Goal: Transaction & Acquisition: Purchase product/service

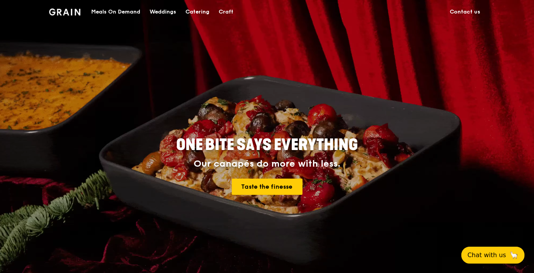
click at [128, 12] on div "Meals On Demand" at bounding box center [115, 11] width 49 height 23
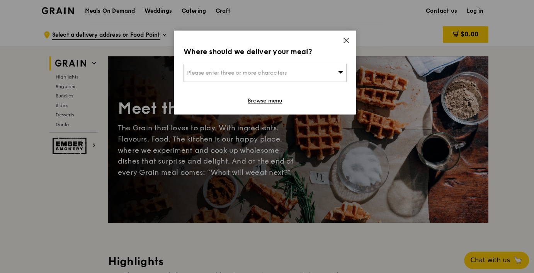
click at [345, 39] on icon at bounding box center [346, 40] width 5 height 5
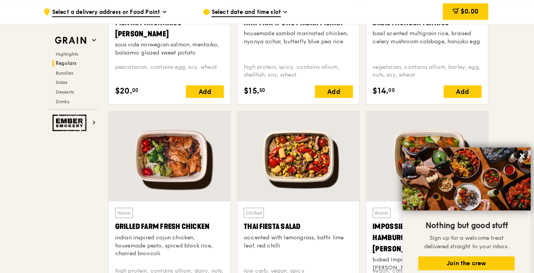
scroll to position [798, 0]
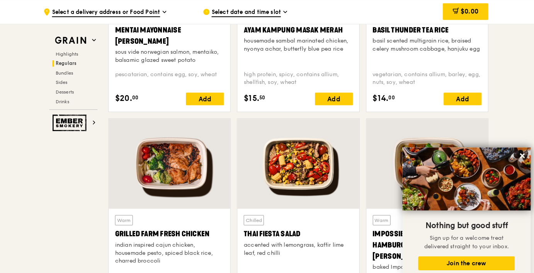
click at [256, 14] on span "Select date and time slot" at bounding box center [249, 12] width 68 height 8
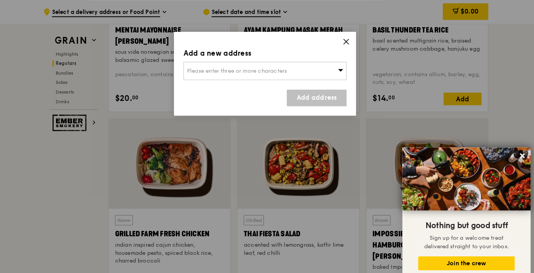
click at [239, 74] on div "Please enter three or more characters" at bounding box center [266, 69] width 159 height 18
drag, startPoint x: 239, startPoint y: 74, endPoint x: 224, endPoint y: 67, distance: 16.4
click at [224, 67] on input "search" at bounding box center [267, 69] width 158 height 17
type input "129801"
click at [351, 42] on div "Add a new address Please enter three or more characters 129801 Searching... Add…" at bounding box center [267, 72] width 178 height 82
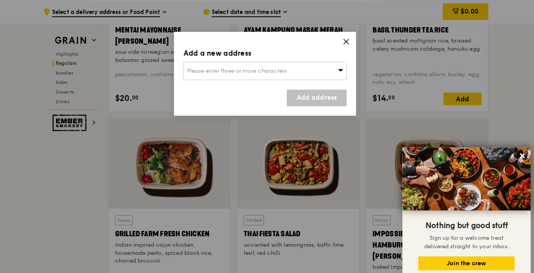
click at [298, 72] on div "Please enter three or more characters" at bounding box center [266, 69] width 159 height 18
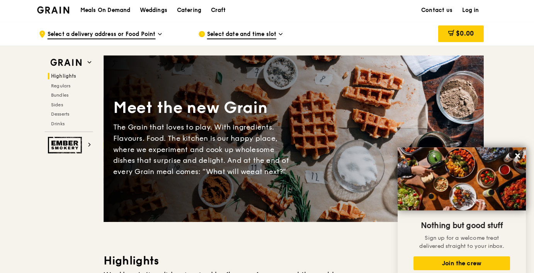
scroll to position [0, 0]
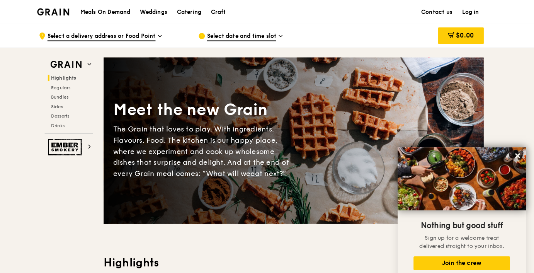
click at [474, 9] on link "Log in" at bounding box center [472, 11] width 26 height 23
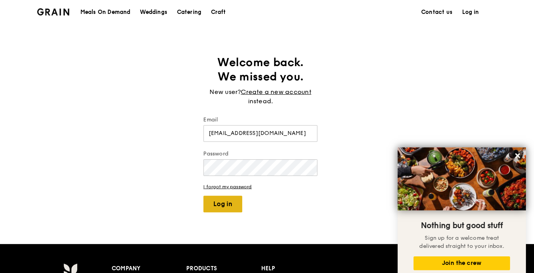
type input "[EMAIL_ADDRESS][DOMAIN_NAME]"
click at [228, 207] on button "Log in" at bounding box center [230, 199] width 38 height 16
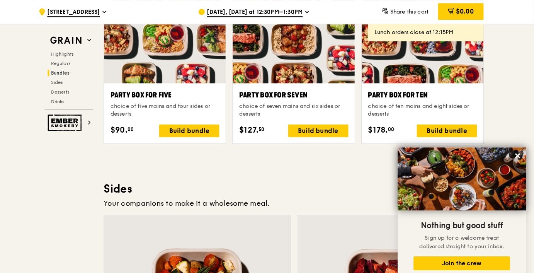
scroll to position [1573, 0]
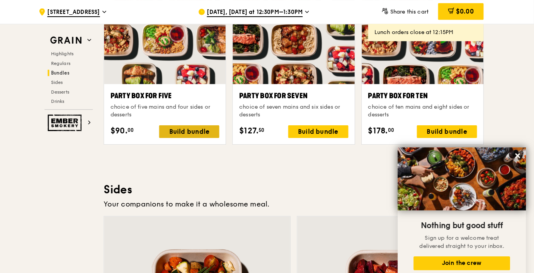
click at [192, 129] on div "Build bundle" at bounding box center [197, 128] width 59 height 12
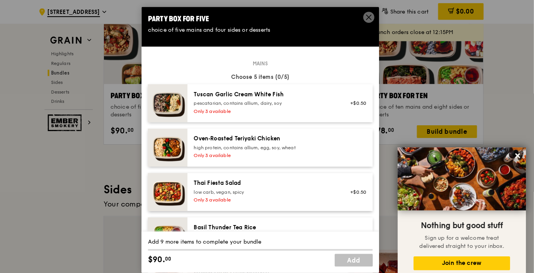
click at [249, 107] on div "Only 3 available" at bounding box center [271, 108] width 139 height 6
click at [238, 139] on div "Oven‑Roasted Teriyaki Chicken" at bounding box center [271, 136] width 139 height 8
click at [246, 98] on div "pescatarian, contains allium, dairy, soy" at bounding box center [271, 101] width 139 height 6
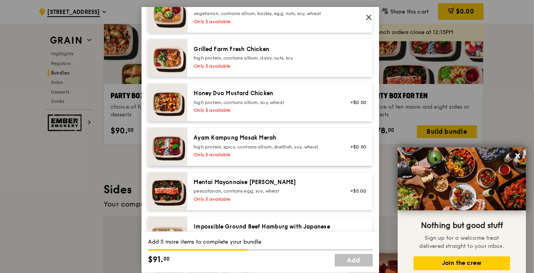
scroll to position [248, 0]
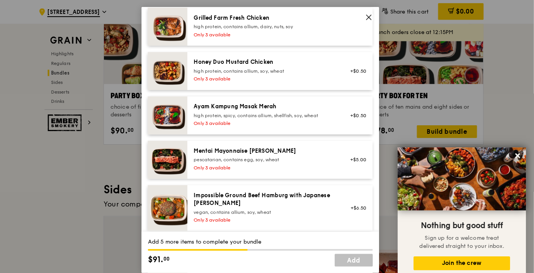
click at [245, 106] on div "Ayam Kampung Masak Merah" at bounding box center [271, 104] width 139 height 8
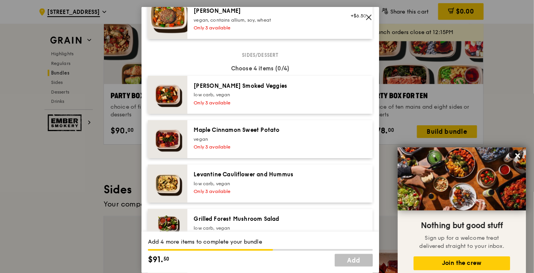
scroll to position [436, 0]
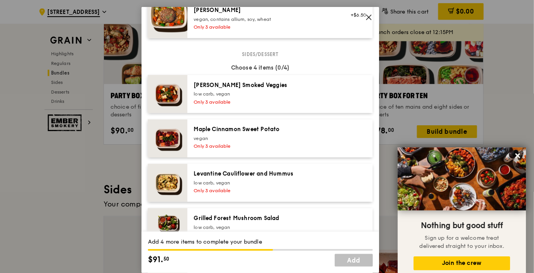
click at [245, 90] on div "low carb, vegan" at bounding box center [271, 92] width 139 height 6
click at [240, 137] on div "vegan" at bounding box center [271, 135] width 139 height 6
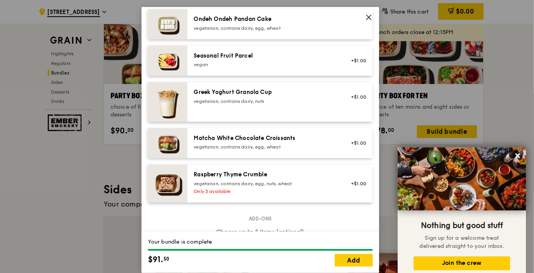
scroll to position [700, 0]
click at [232, 91] on div "Greek Yoghurt Granola Cup" at bounding box center [271, 91] width 139 height 8
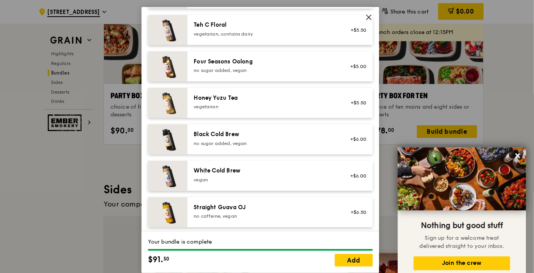
scroll to position [1028, 0]
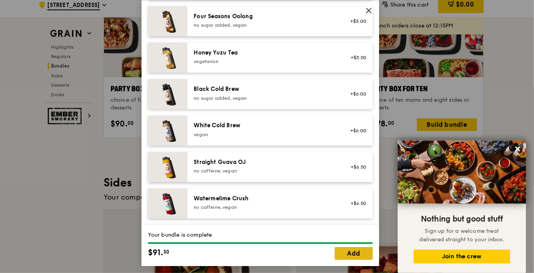
click at [347, 253] on link "Add" at bounding box center [357, 253] width 37 height 12
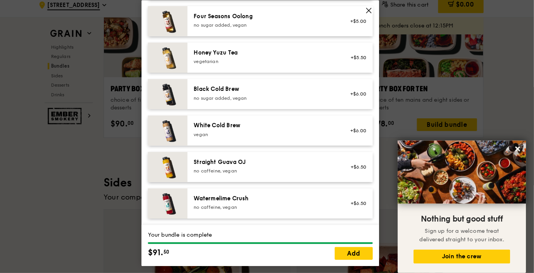
scroll to position [1573, 0]
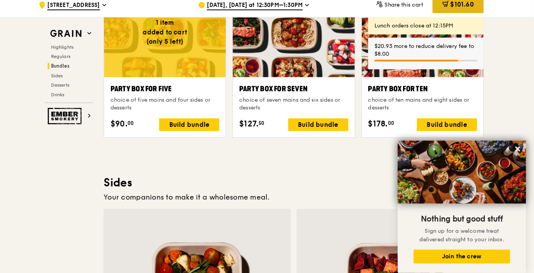
click at [452, 10] on span "$101.60" at bounding box center [463, 10] width 23 height 7
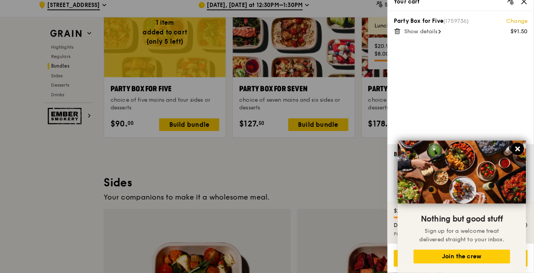
click at [516, 149] on icon at bounding box center [517, 151] width 7 height 7
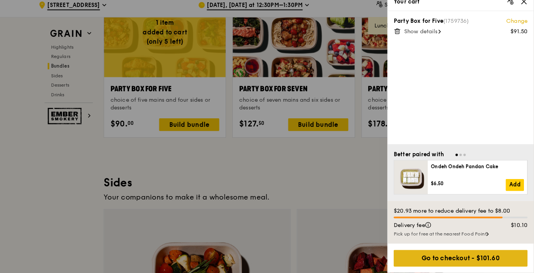
click at [460, 256] on div "Go to checkout - $101.60" at bounding box center [462, 258] width 131 height 16
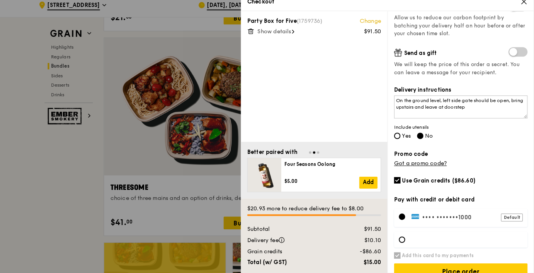
scroll to position [163, 0]
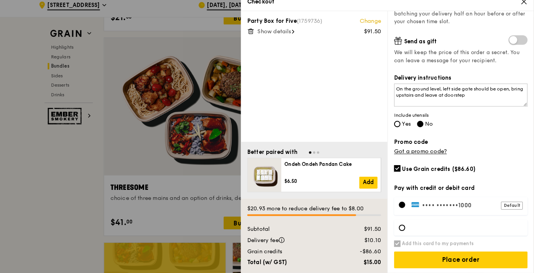
click at [401, 168] on input "Use Grain credits ($86.60)" at bounding box center [400, 171] width 6 height 6
checkbox input "false"
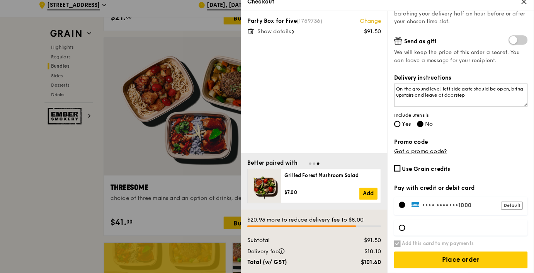
click at [304, 38] on div "Show details" at bounding box center [324, 38] width 120 height 8
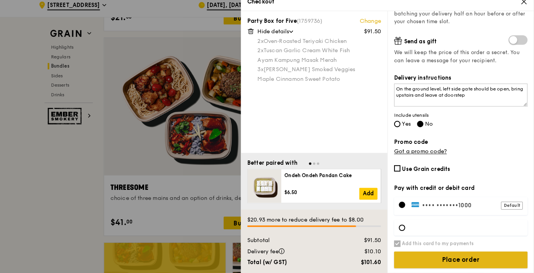
click at [432, 259] on input "Place order" at bounding box center [462, 260] width 130 height 16
